Goal: Information Seeking & Learning: Learn about a topic

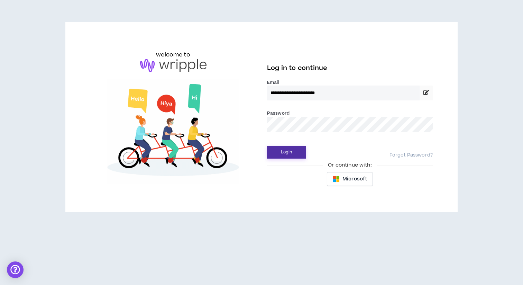
click at [292, 151] on button "Login" at bounding box center [286, 152] width 39 height 13
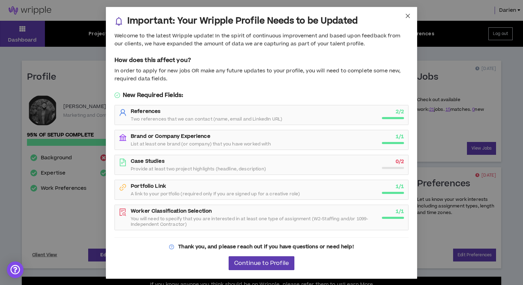
click at [409, 13] on icon "close" at bounding box center [408, 16] width 6 height 6
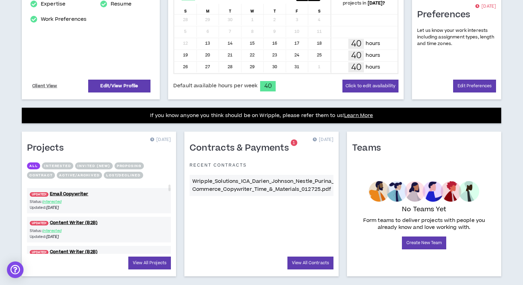
scroll to position [182, 0]
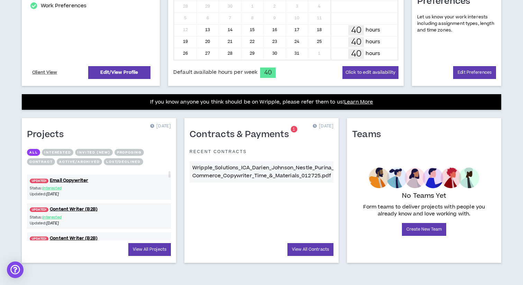
click at [292, 129] on sup "1" at bounding box center [294, 129] width 7 height 7
click at [313, 128] on p "[DATE]" at bounding box center [323, 126] width 21 height 7
click at [310, 250] on link "View All Contracts" at bounding box center [311, 249] width 46 height 13
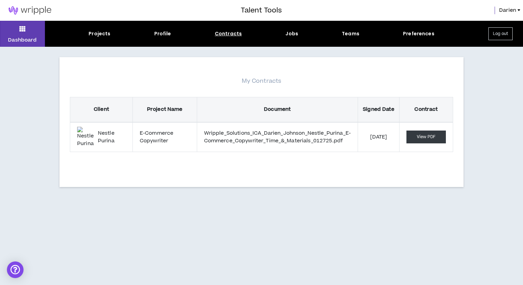
click at [426, 137] on link "View PDF" at bounding box center [426, 136] width 39 height 13
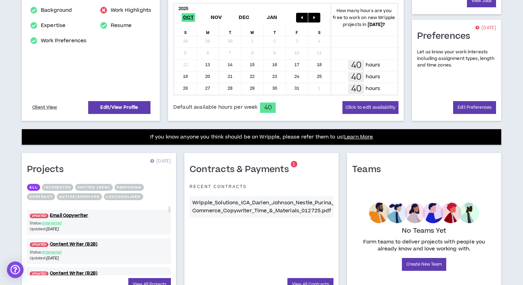
scroll to position [182, 0]
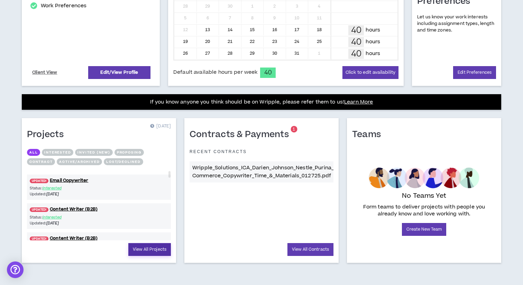
click at [152, 250] on link "View All Projects" at bounding box center [149, 249] width 43 height 13
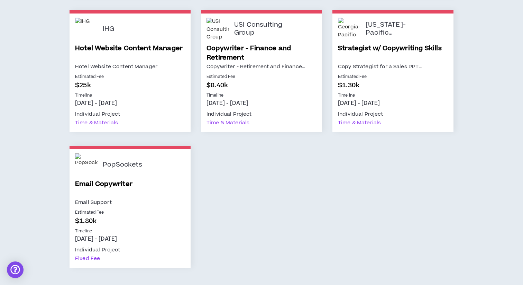
scroll to position [1618, 0]
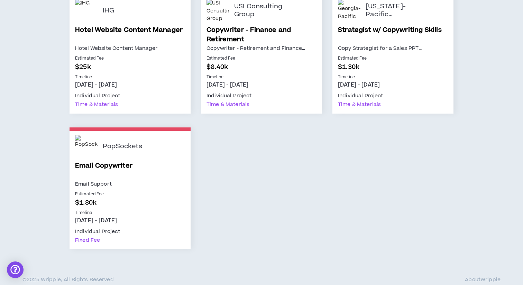
click at [145, 181] on p "Email Support" at bounding box center [130, 184] width 110 height 9
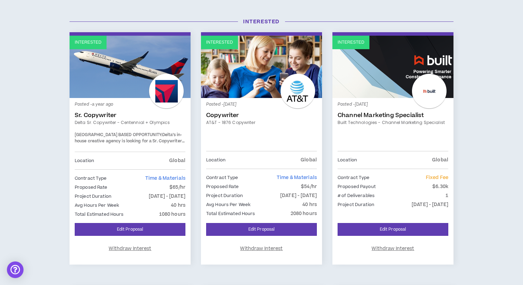
scroll to position [0, 0]
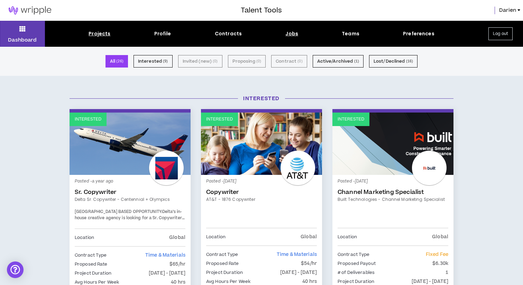
click at [289, 36] on div "Jobs" at bounding box center [291, 33] width 13 height 7
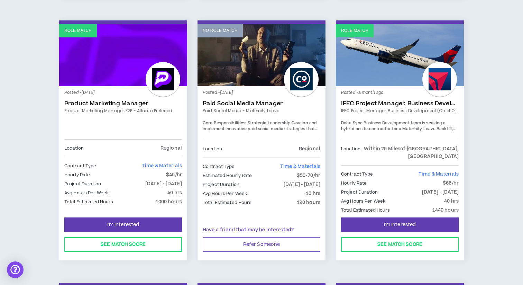
scroll to position [893, 0]
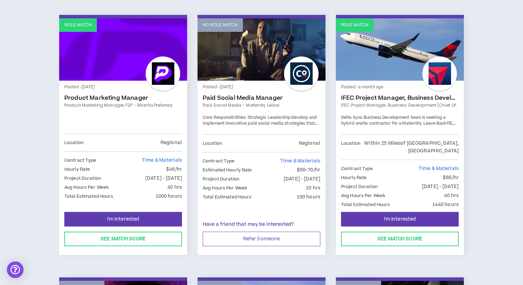
click at [274, 70] on link "No Role Match" at bounding box center [262, 49] width 128 height 62
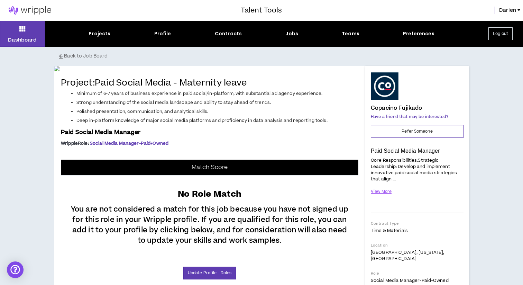
click at [291, 33] on div "Jobs" at bounding box center [291, 33] width 13 height 7
click at [288, 36] on div "Jobs" at bounding box center [291, 33] width 13 height 7
click at [32, 31] on button "Dashboard" at bounding box center [22, 34] width 45 height 26
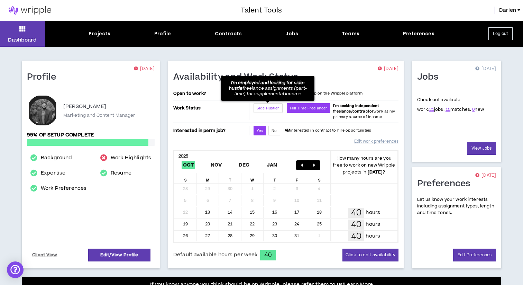
click at [258, 107] on span "Side Hustler" at bounding box center [268, 108] width 23 height 5
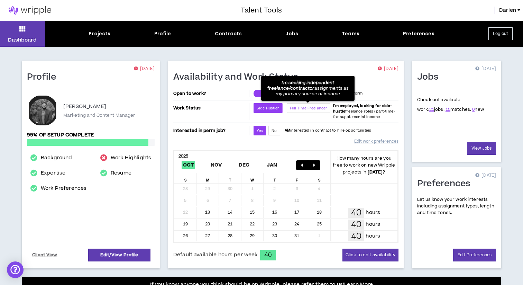
click at [304, 109] on span "Full Time Freelancer" at bounding box center [309, 108] width 38 height 5
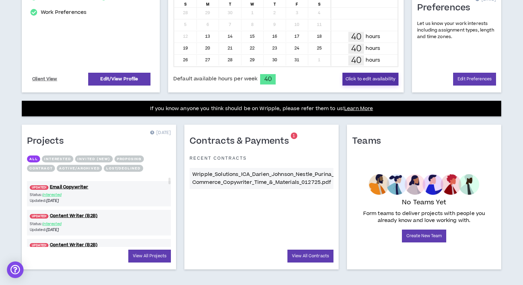
scroll to position [182, 0]
